Goal: Transaction & Acquisition: Purchase product/service

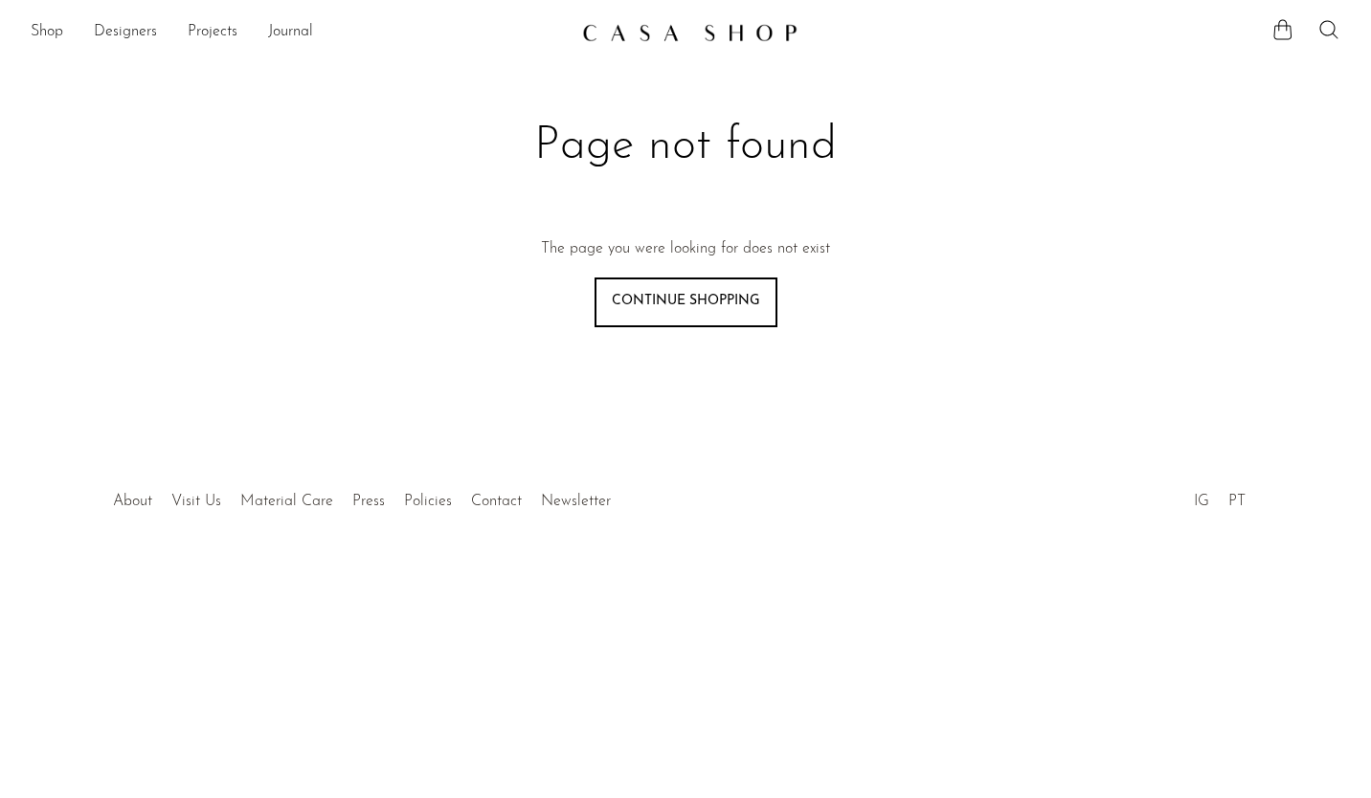
click at [50, 36] on link "Shop" at bounding box center [47, 32] width 33 height 25
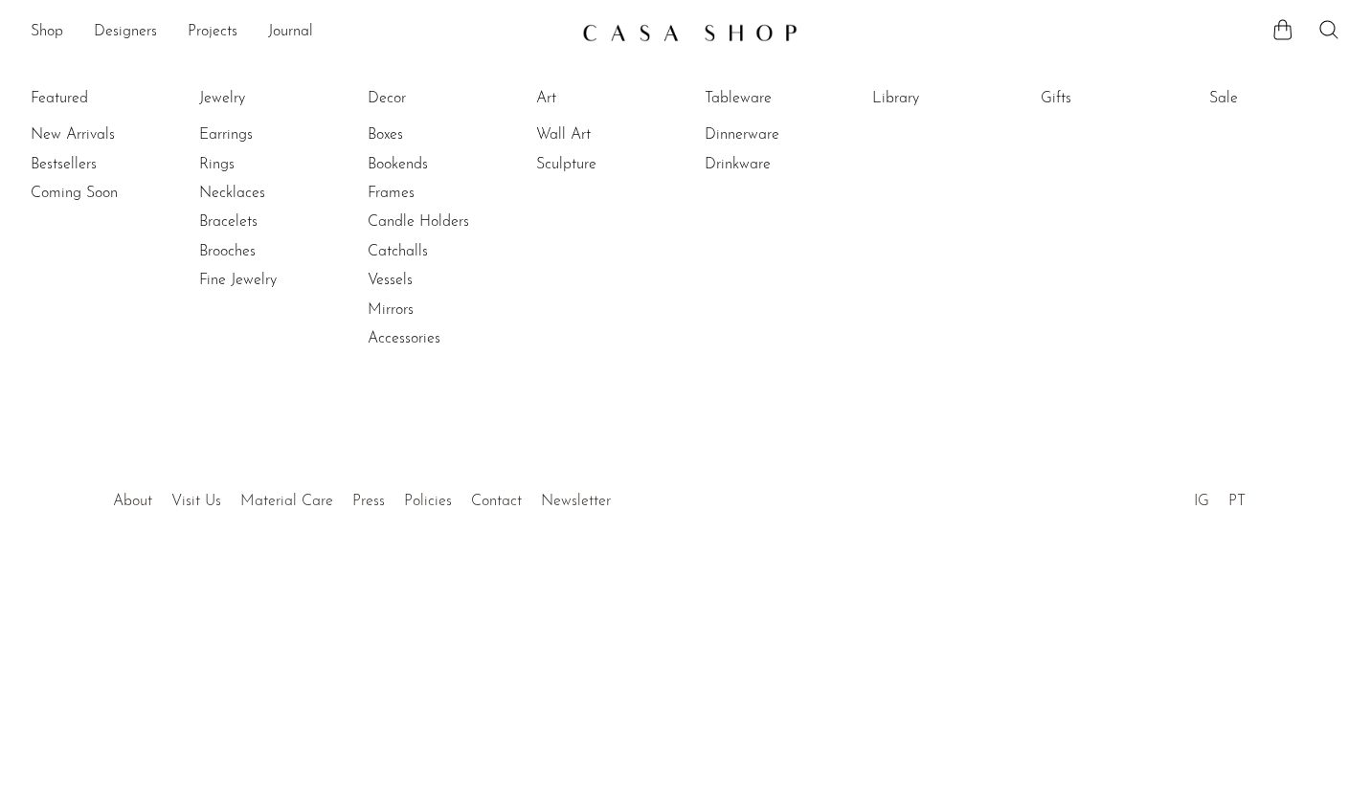
click at [232, 165] on link "Rings" at bounding box center [271, 164] width 144 height 21
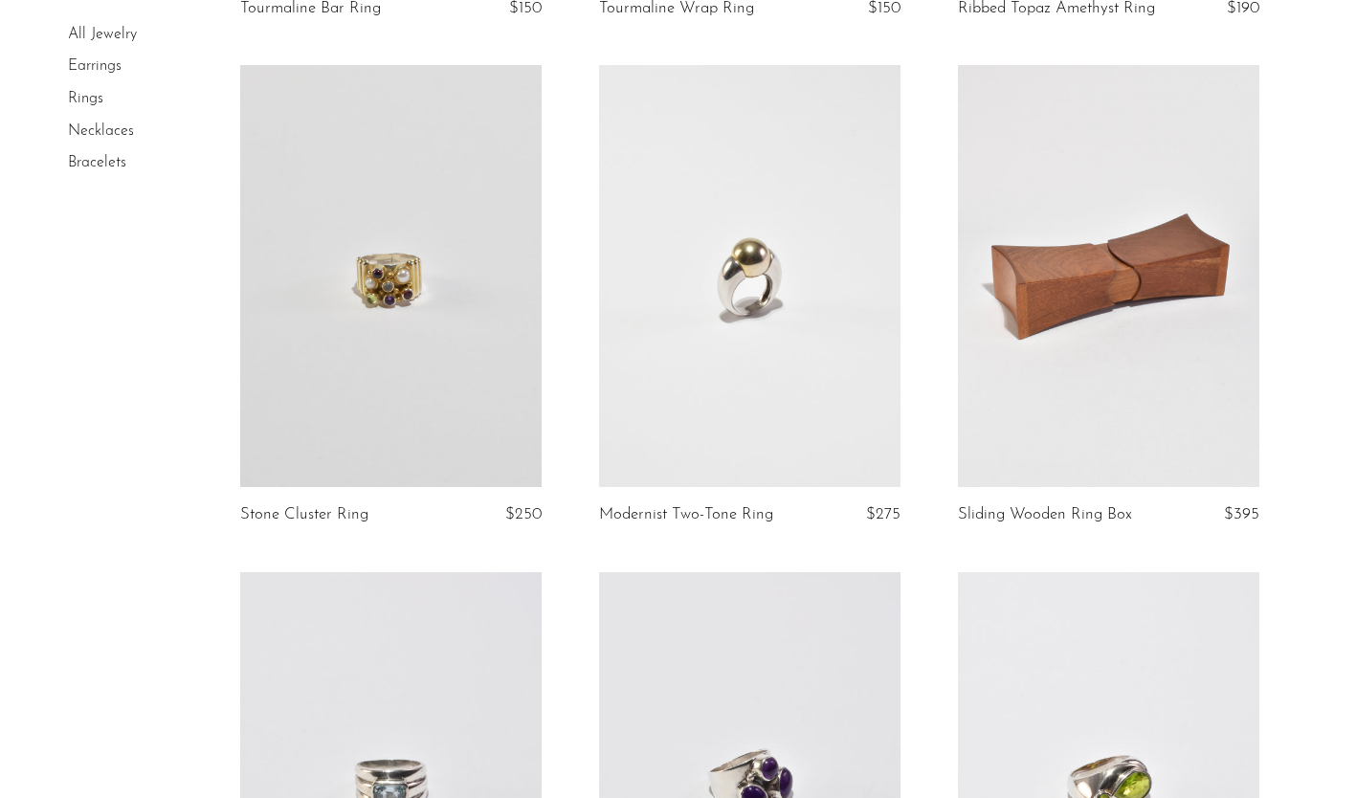
scroll to position [3159, 0]
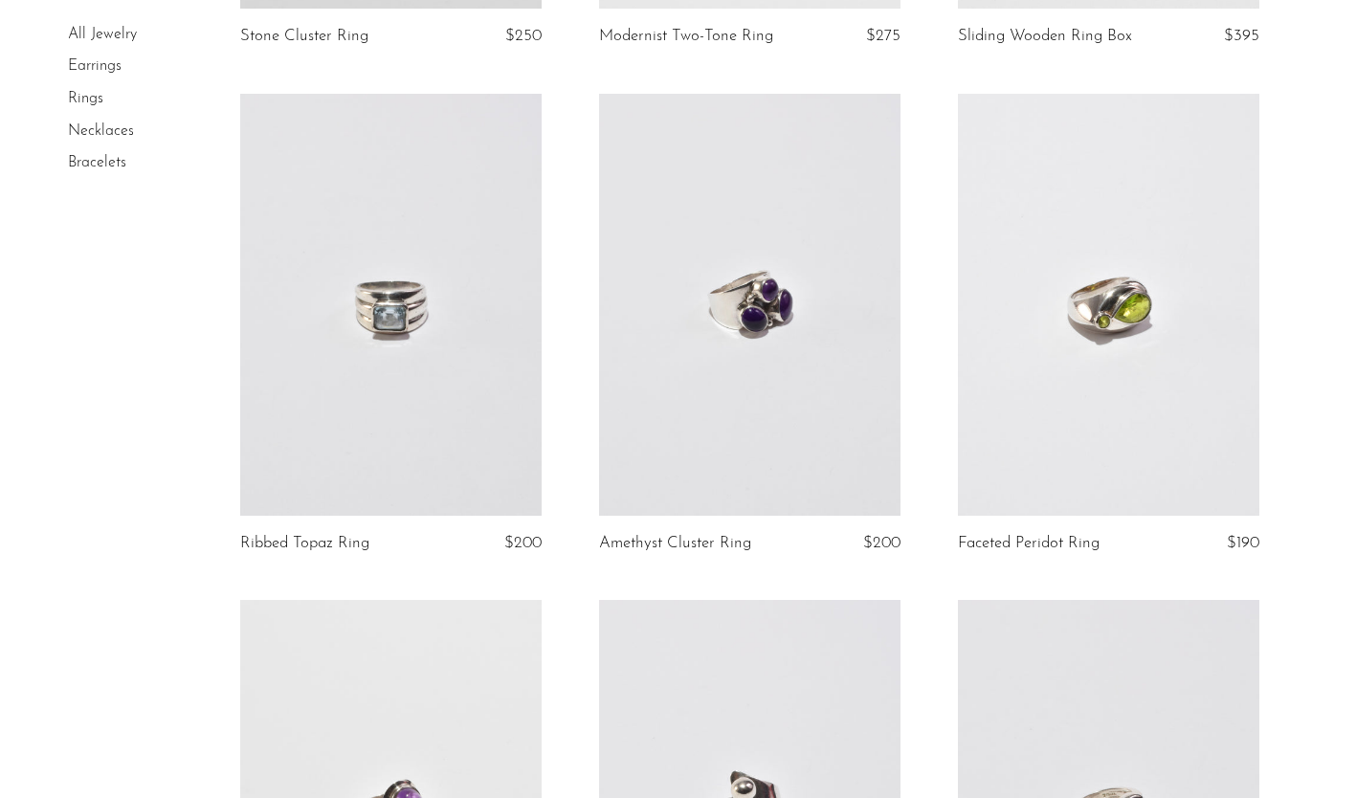
click at [1119, 317] on link at bounding box center [1109, 305] width 302 height 422
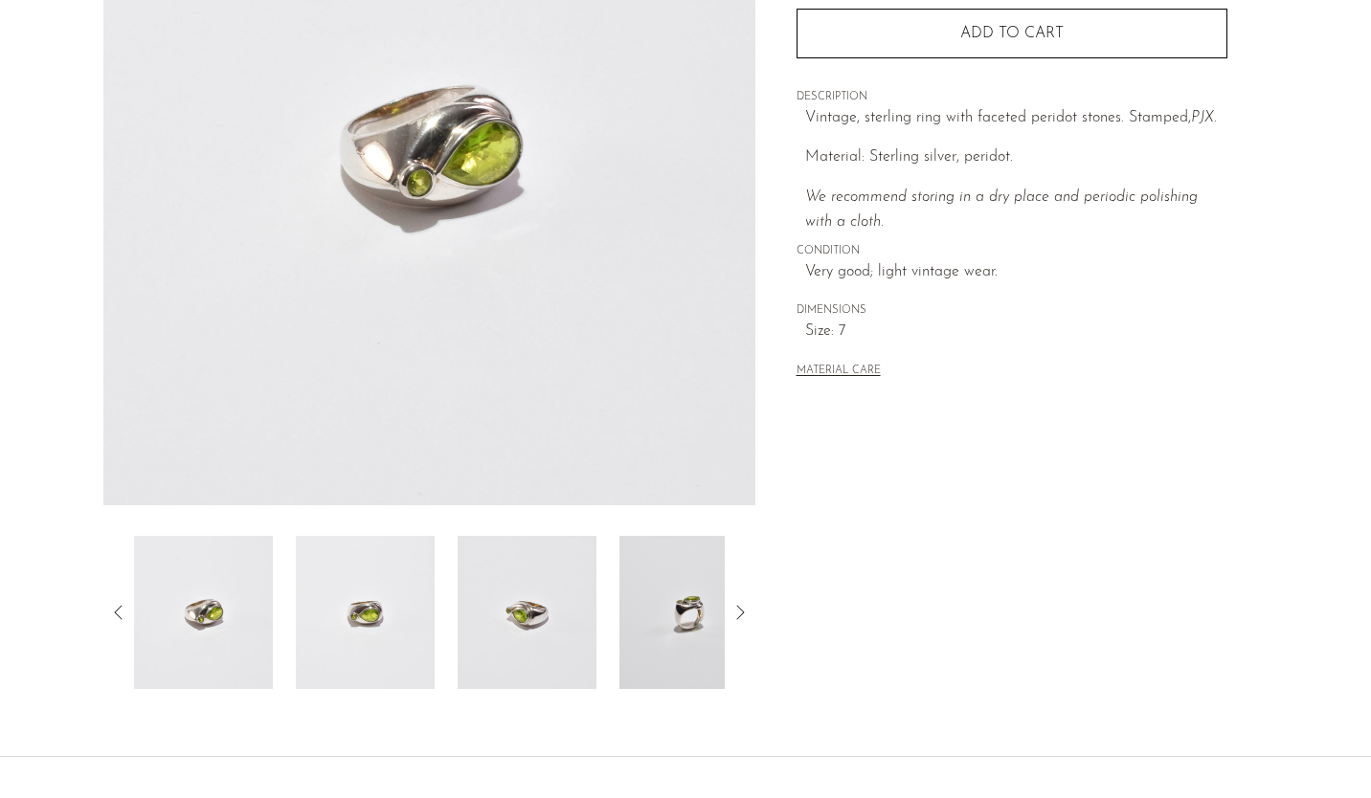
scroll to position [448, 0]
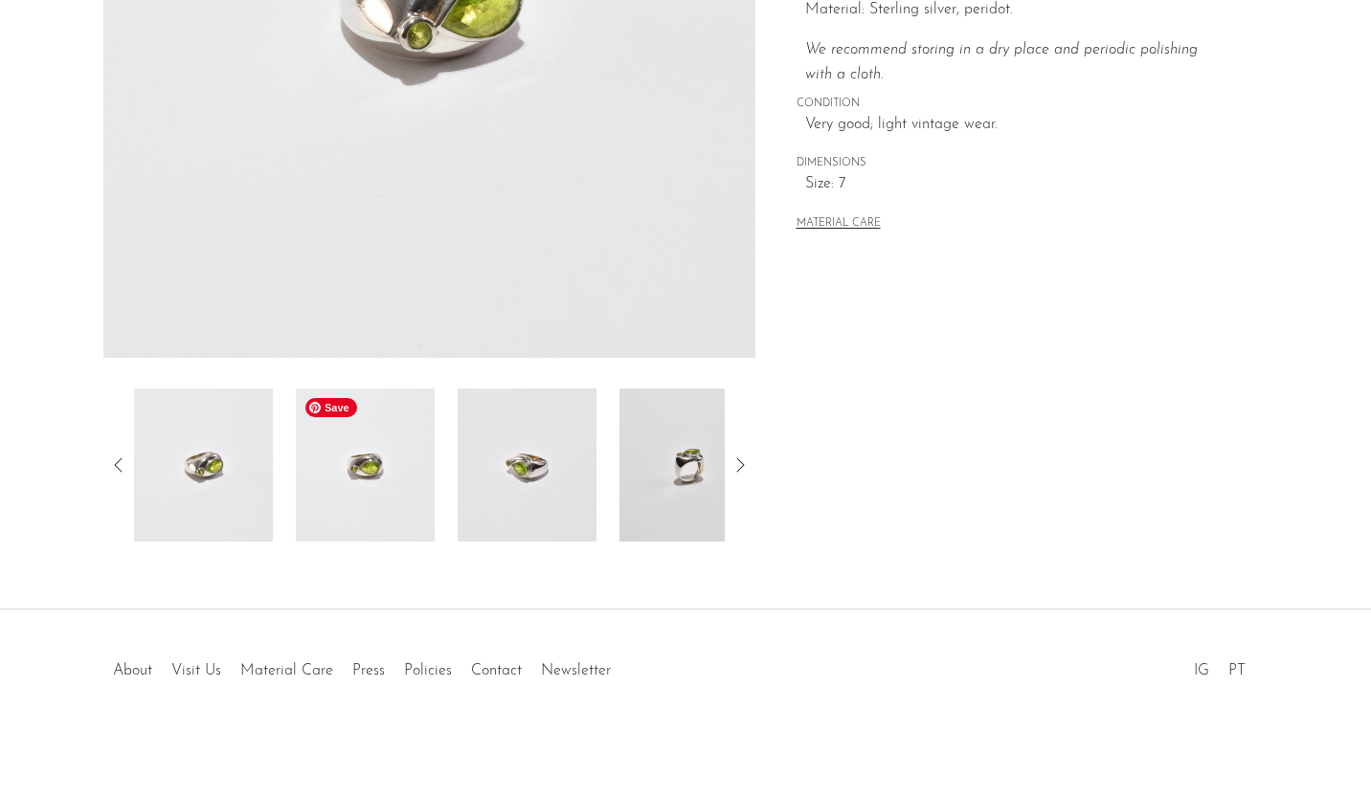
click at [360, 483] on img at bounding box center [365, 465] width 139 height 153
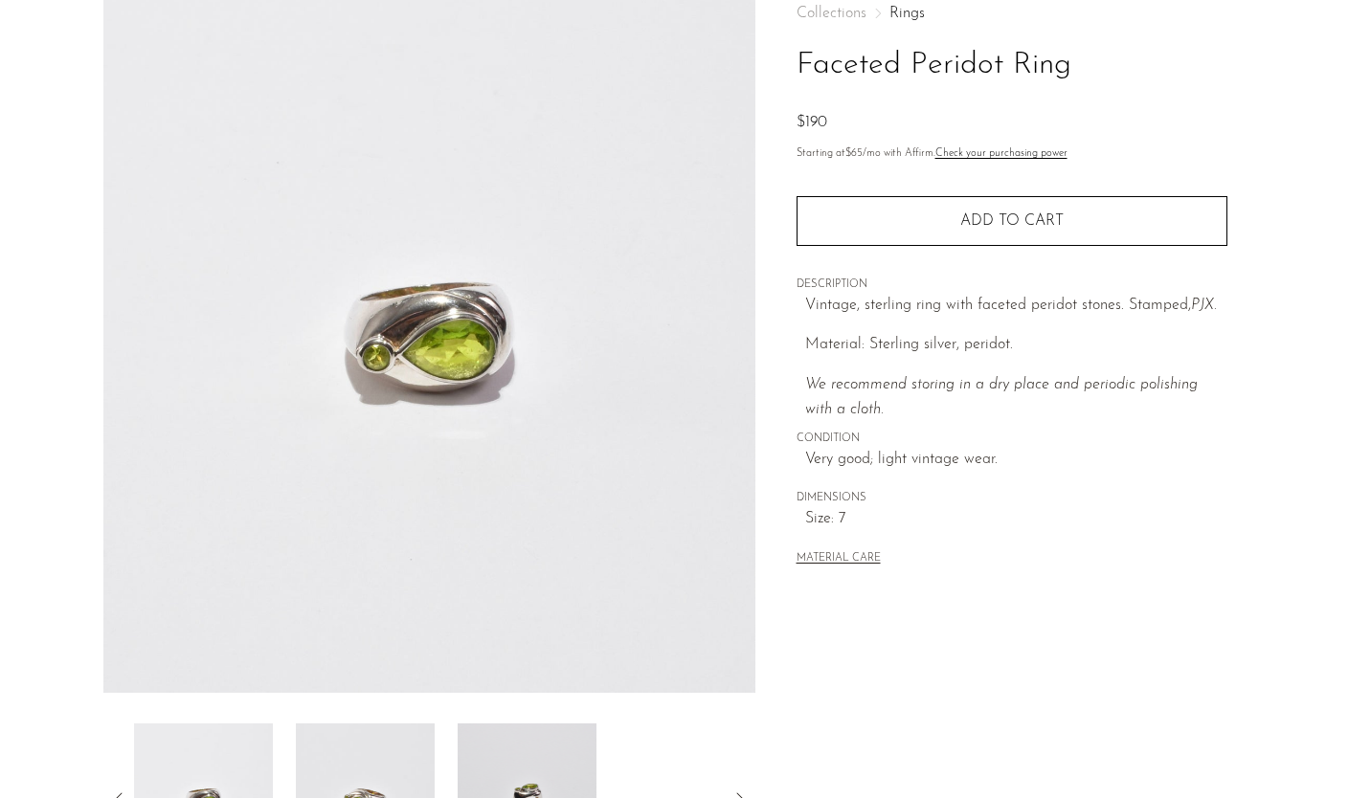
scroll to position [191, 0]
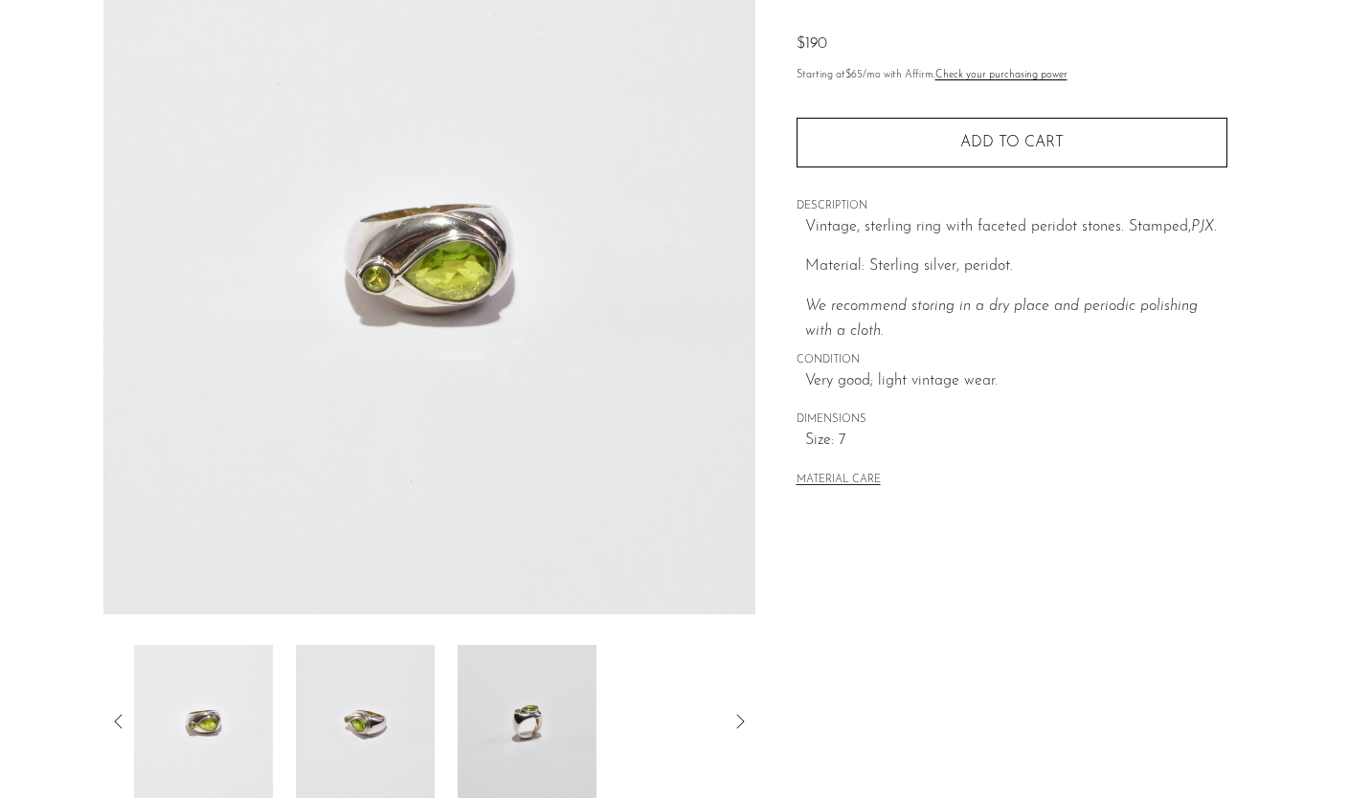
click at [452, 329] on img at bounding box center [429, 256] width 652 height 718
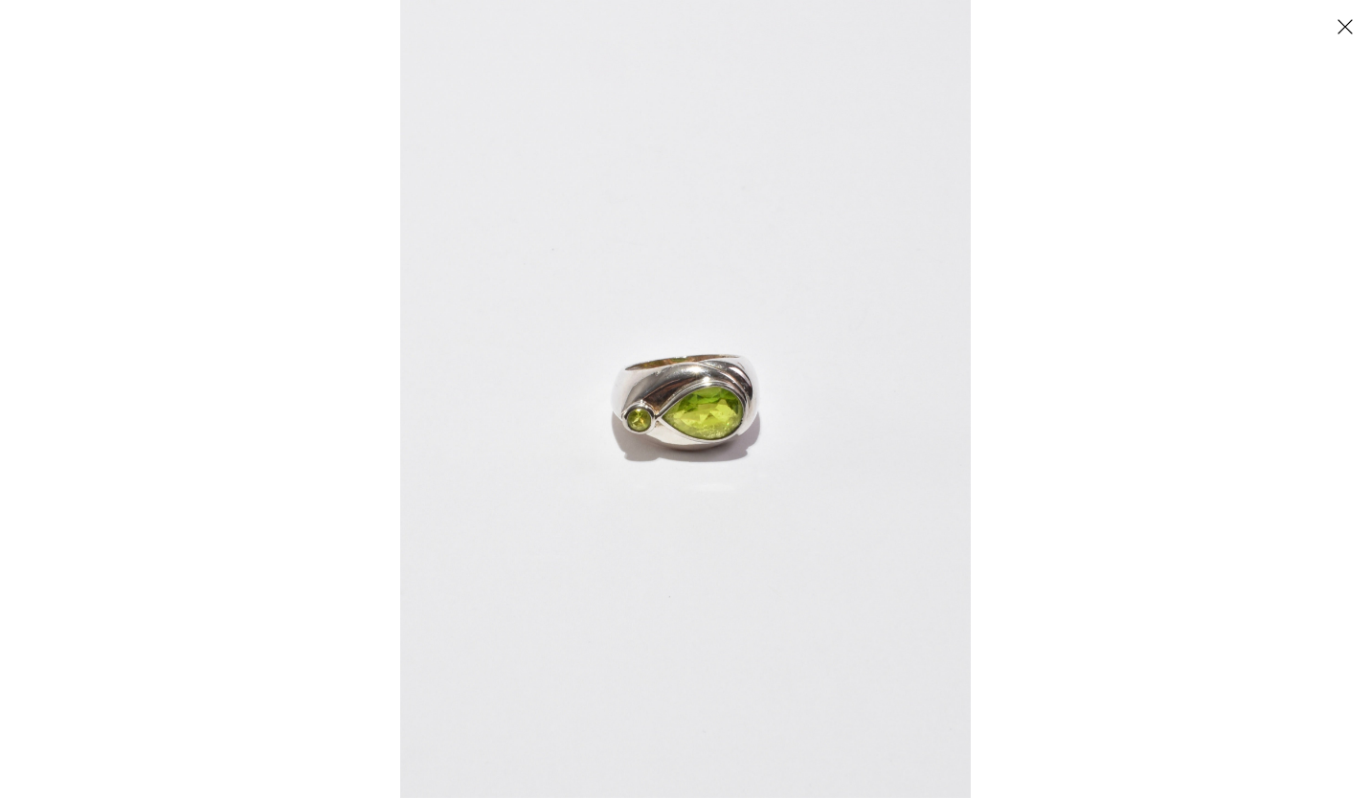
click at [1350, 23] on button "Close" at bounding box center [1345, 27] width 34 height 34
